Goal: Navigation & Orientation: Find specific page/section

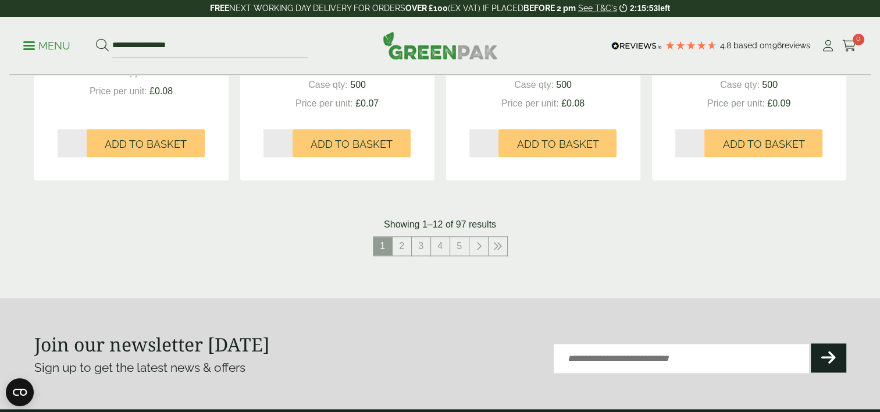
scroll to position [1338, 0]
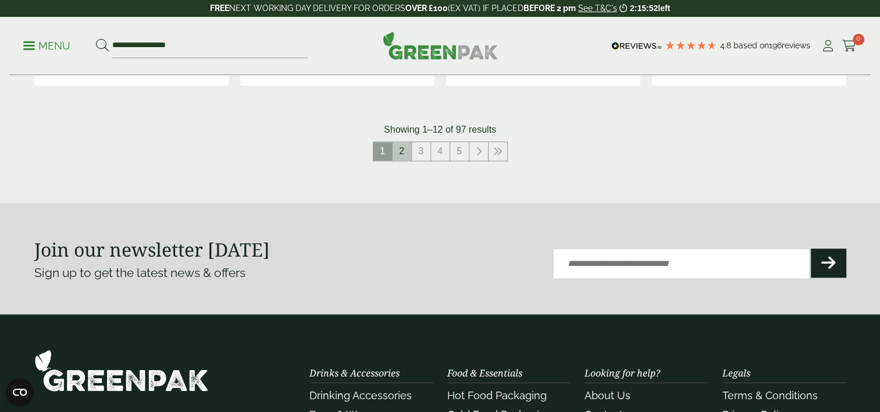
click at [396, 155] on link "2" at bounding box center [402, 151] width 19 height 19
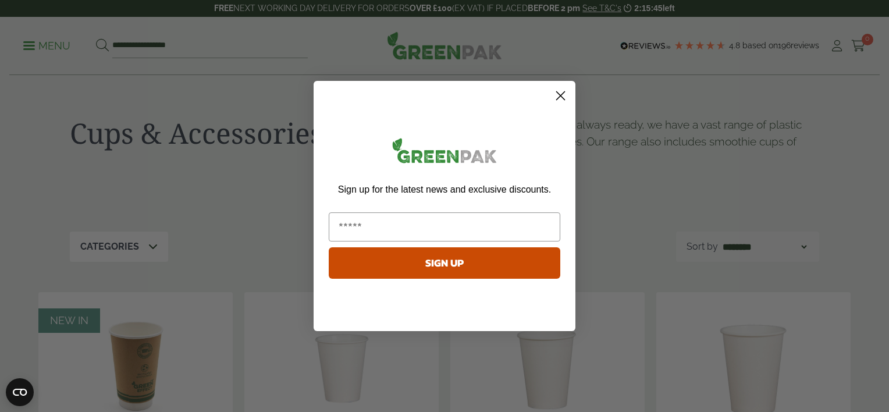
click at [562, 96] on icon "Close dialog" at bounding box center [560, 96] width 20 height 20
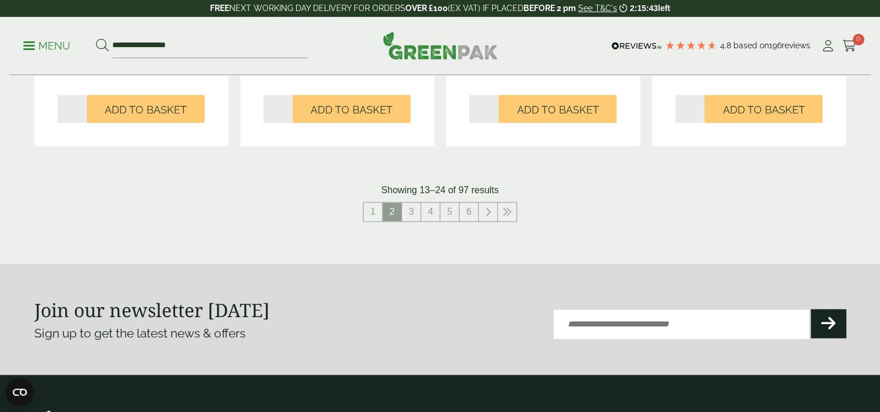
scroll to position [1338, 0]
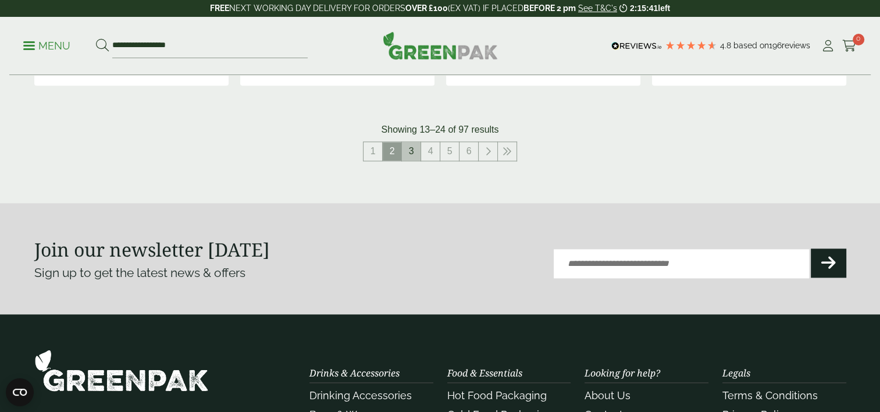
click at [411, 154] on link "3" at bounding box center [411, 151] width 19 height 19
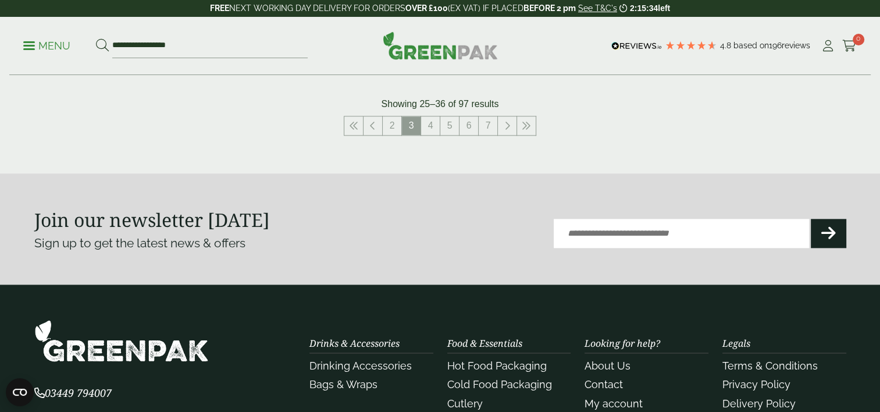
scroll to position [1396, 0]
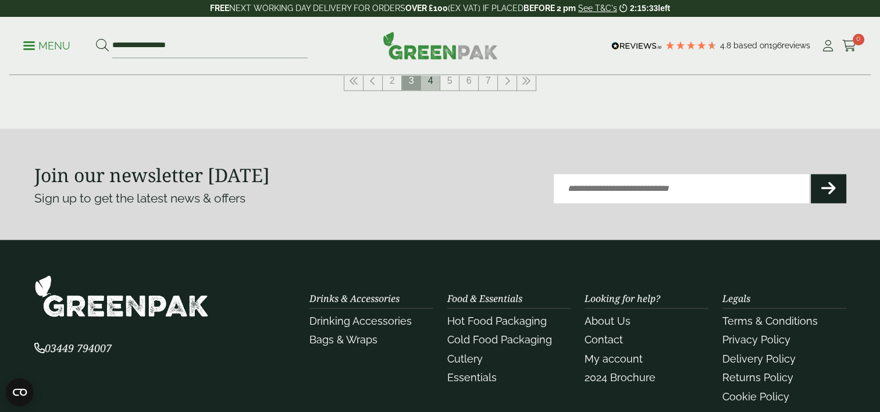
click at [429, 81] on link "4" at bounding box center [430, 81] width 19 height 19
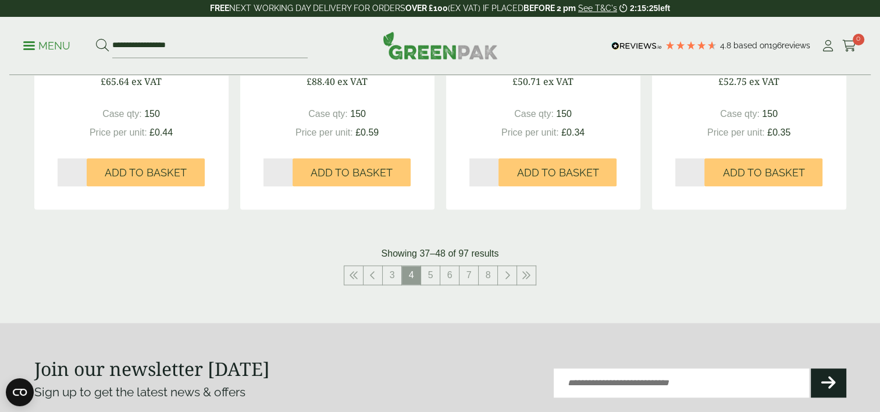
scroll to position [1396, 0]
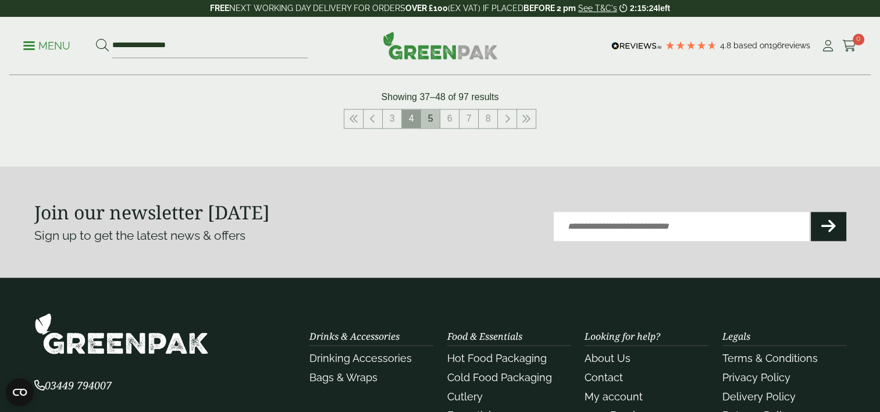
click at [433, 114] on link "5" at bounding box center [430, 118] width 19 height 19
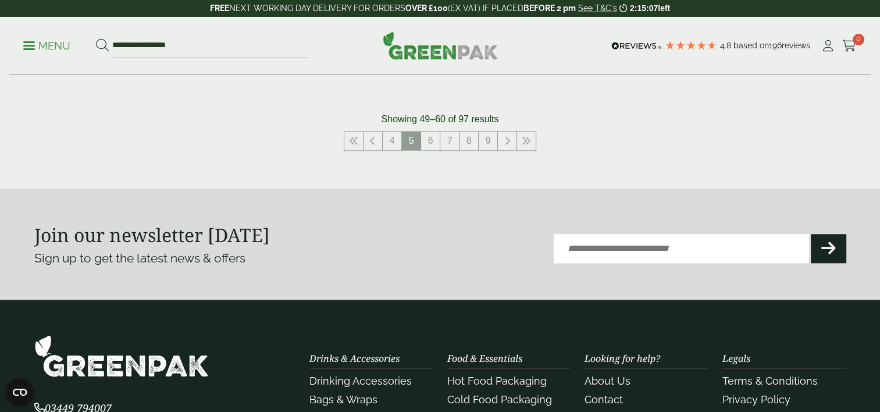
scroll to position [1280, 0]
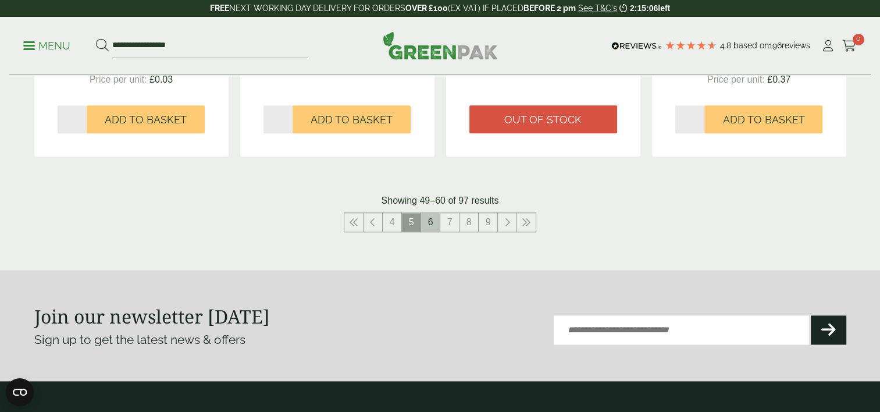
click at [435, 222] on link "6" at bounding box center [430, 222] width 19 height 19
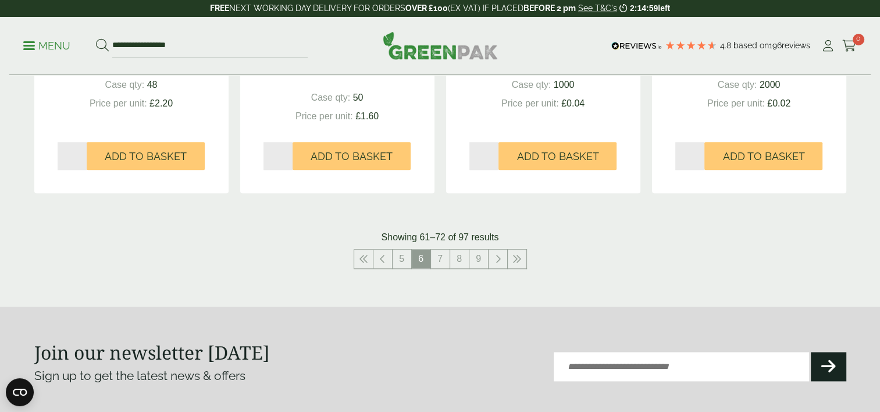
scroll to position [1396, 0]
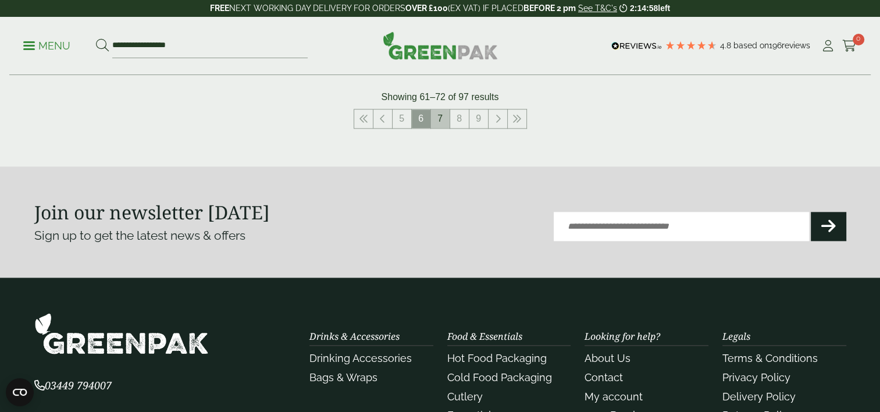
click at [440, 117] on link "7" at bounding box center [440, 118] width 19 height 19
